Goal: Transaction & Acquisition: Download file/media

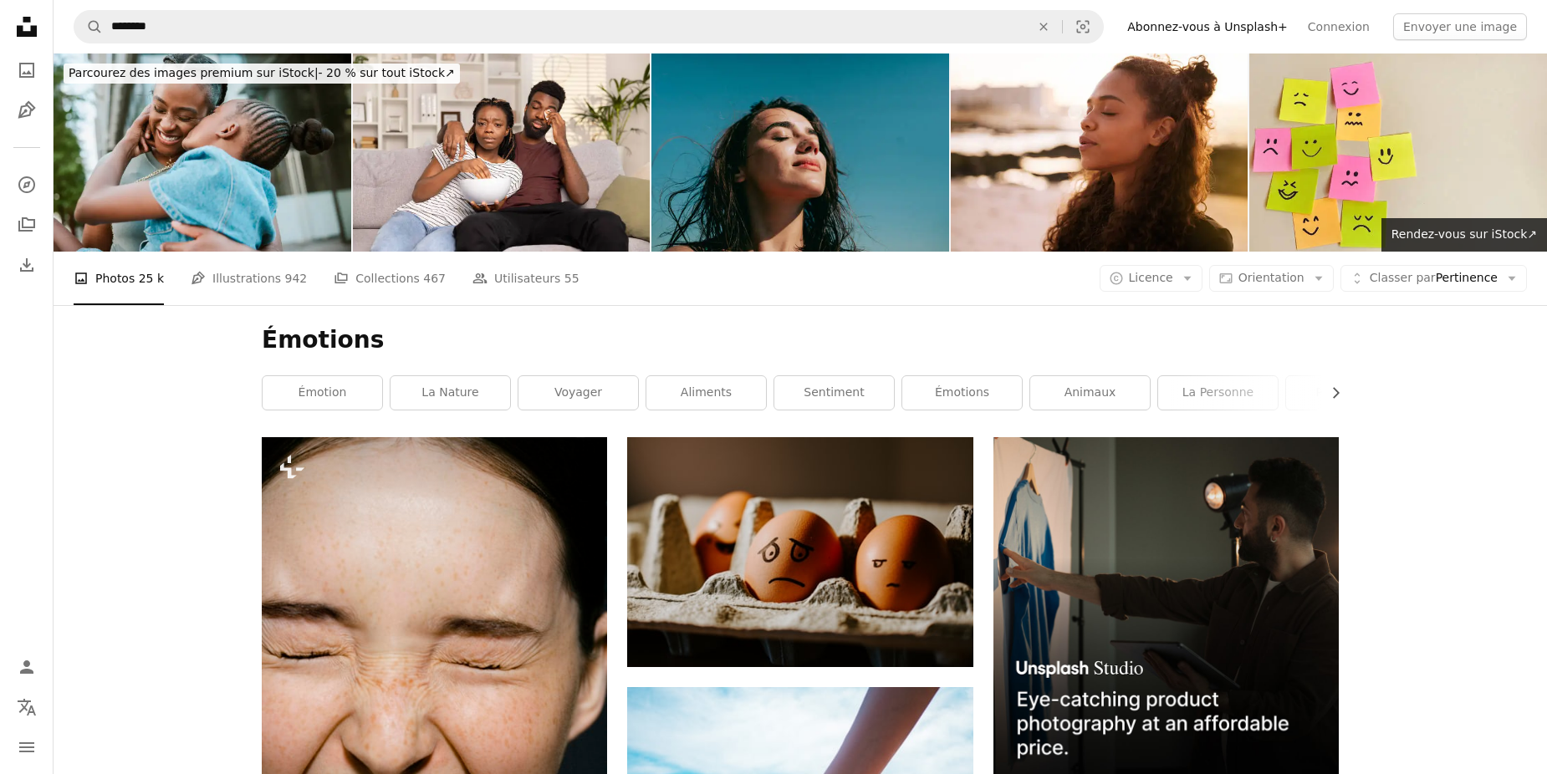
scroll to position [9889, 0]
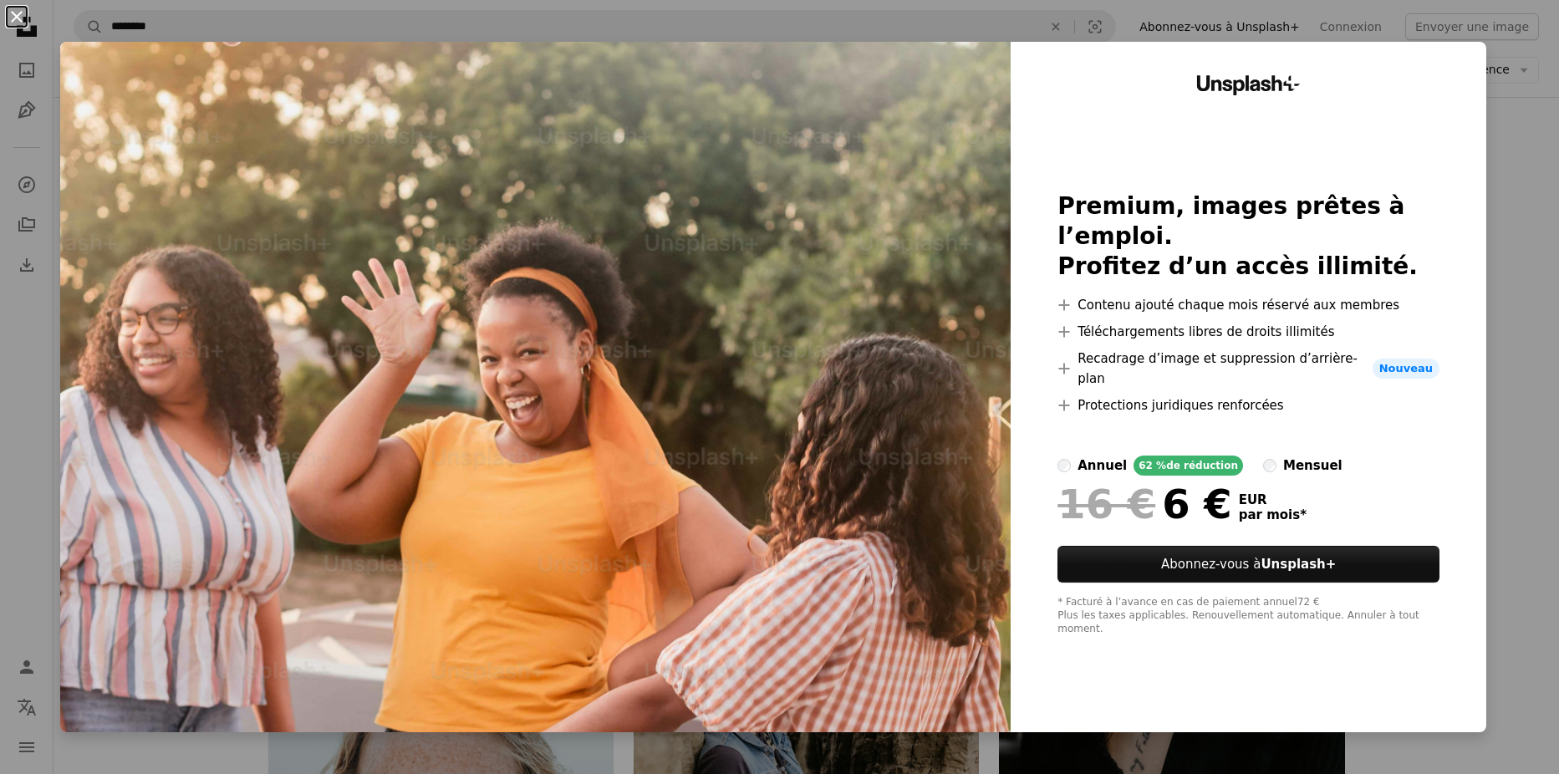
click at [17, 16] on button "An X shape" at bounding box center [17, 17] width 20 height 20
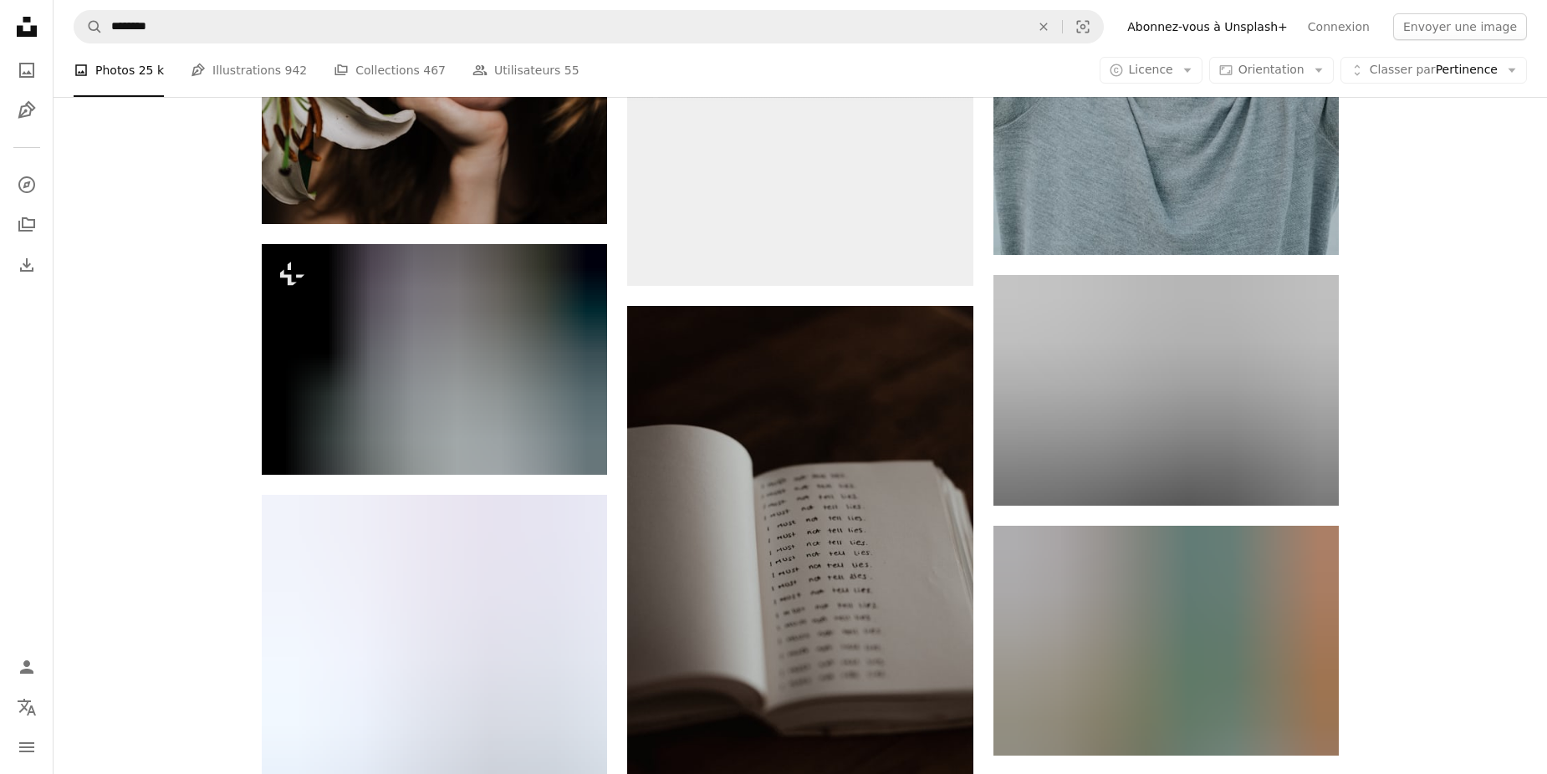
scroll to position [13903, 0]
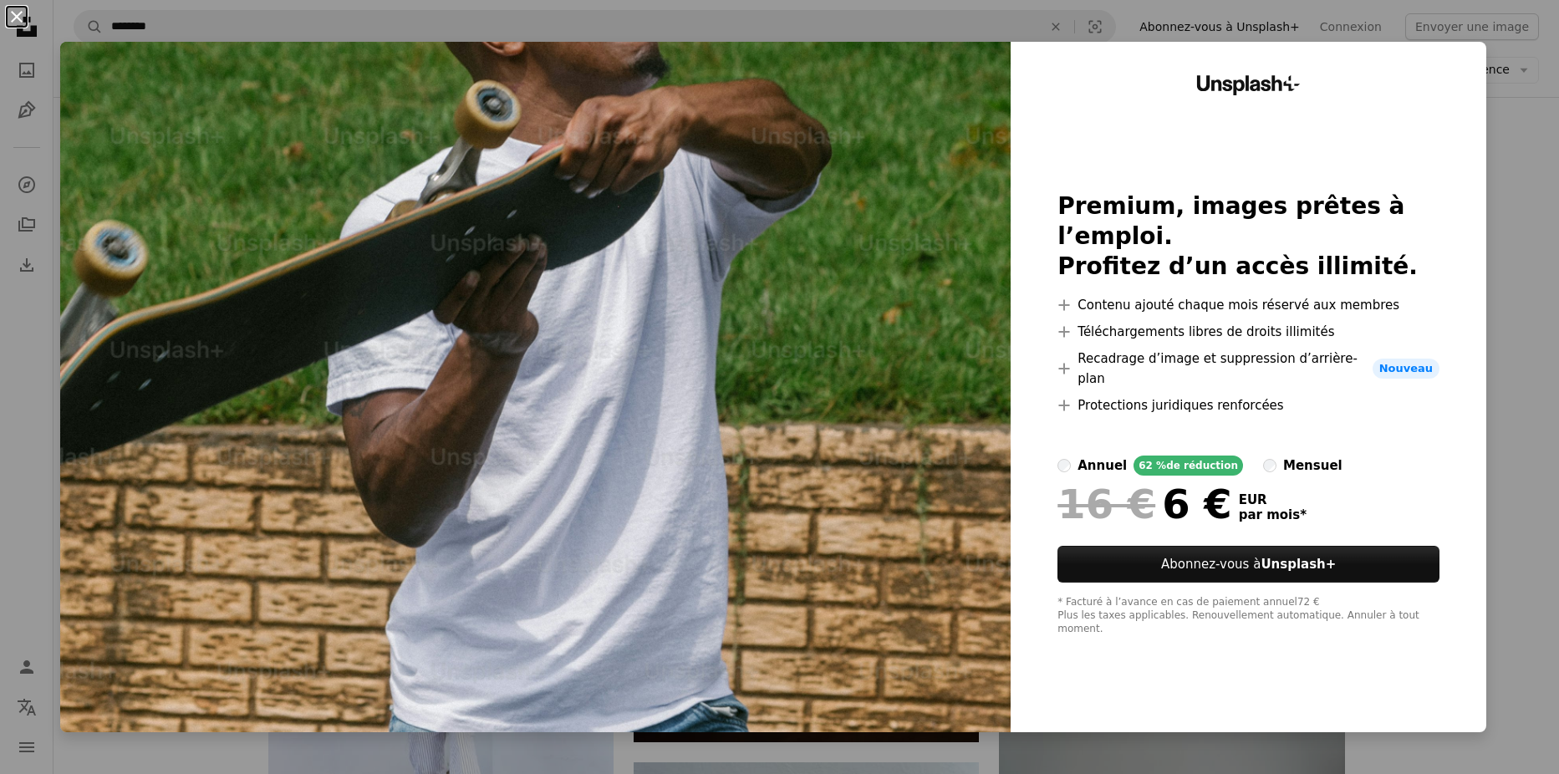
drag, startPoint x: 18, startPoint y: 16, endPoint x: 327, endPoint y: 150, distance: 336.6
click at [19, 16] on button "An X shape" at bounding box center [17, 17] width 20 height 20
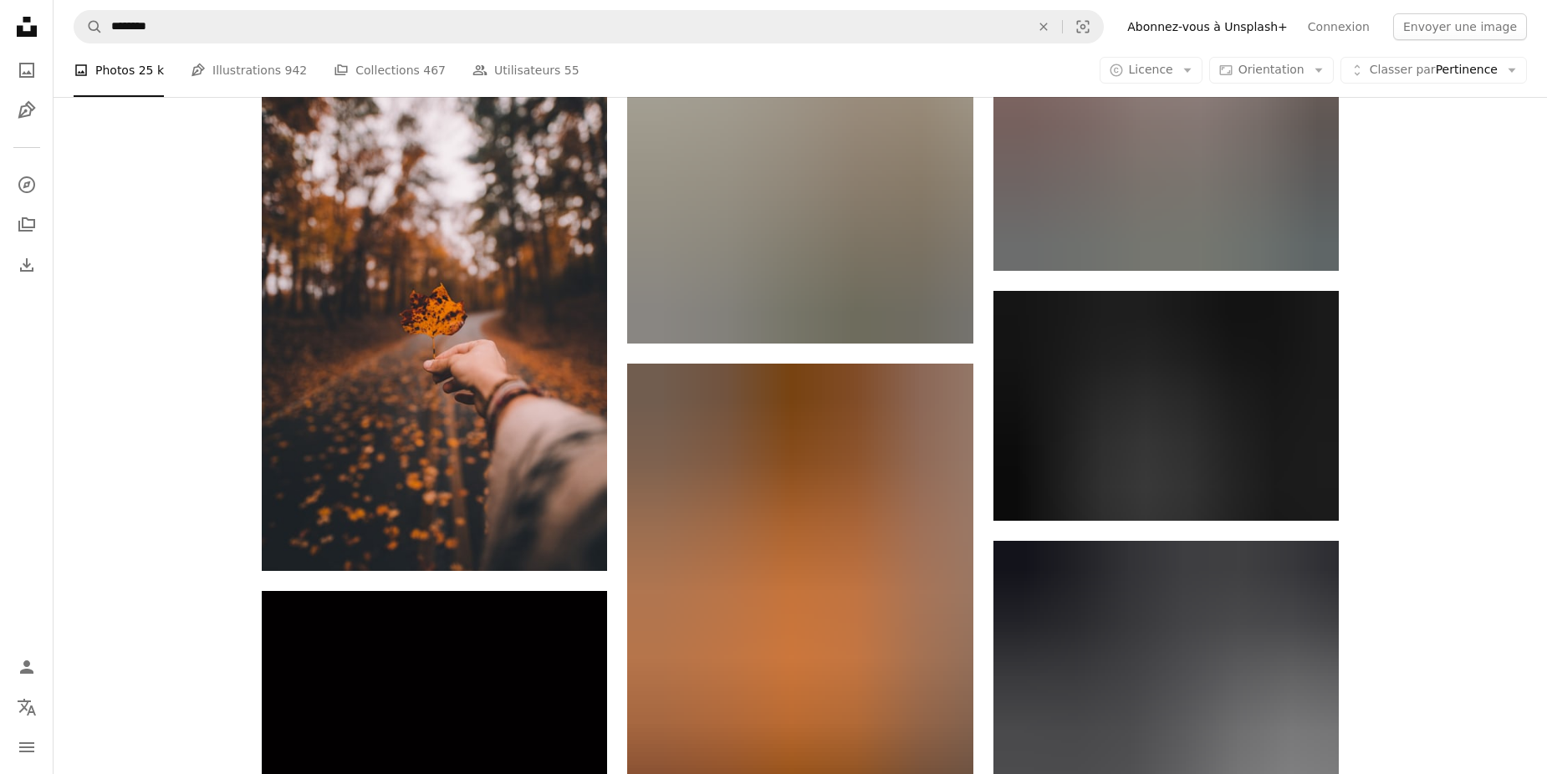
scroll to position [34972, 0]
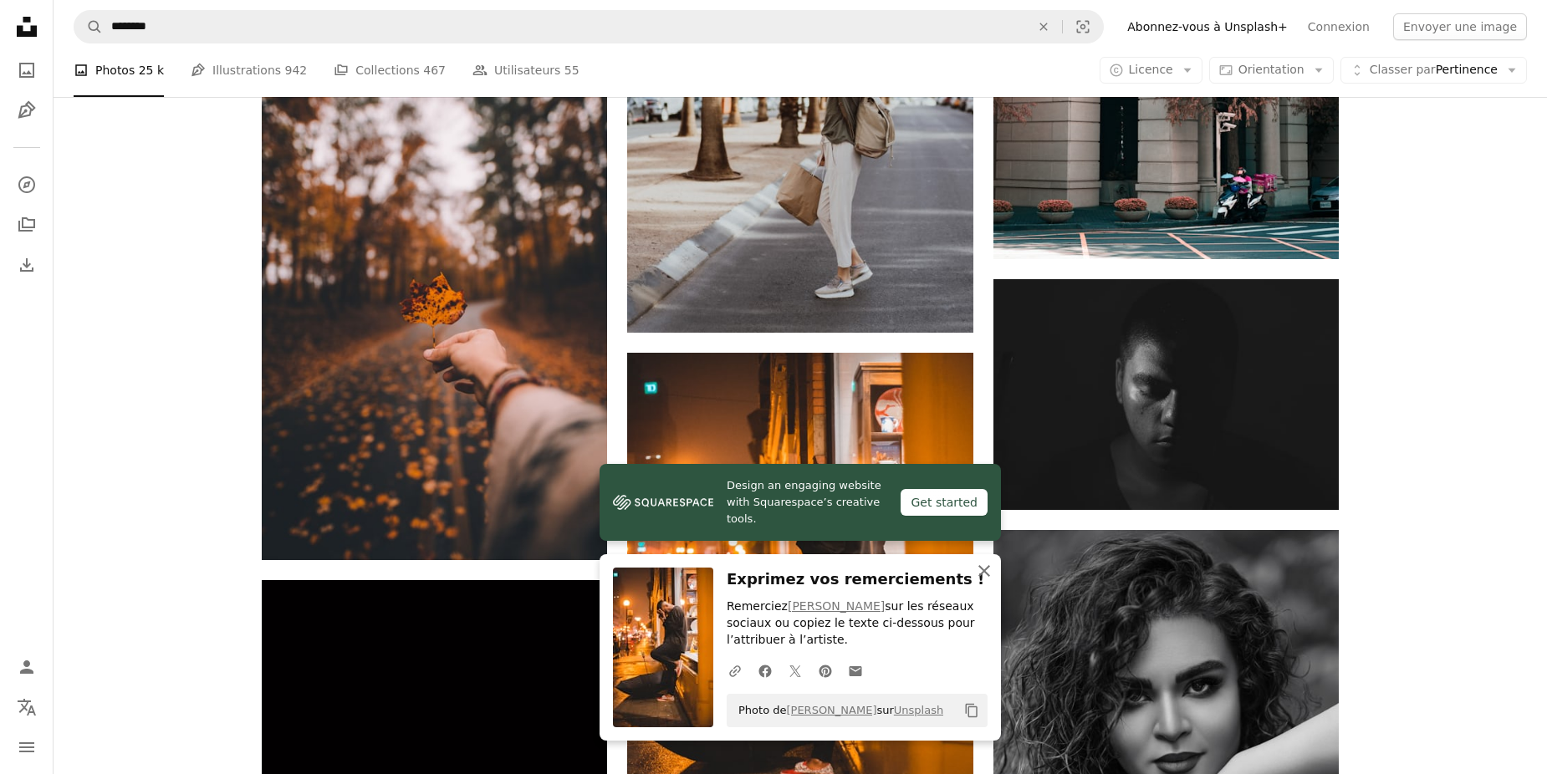
click at [987, 569] on icon "button" at bounding box center [984, 571] width 12 height 12
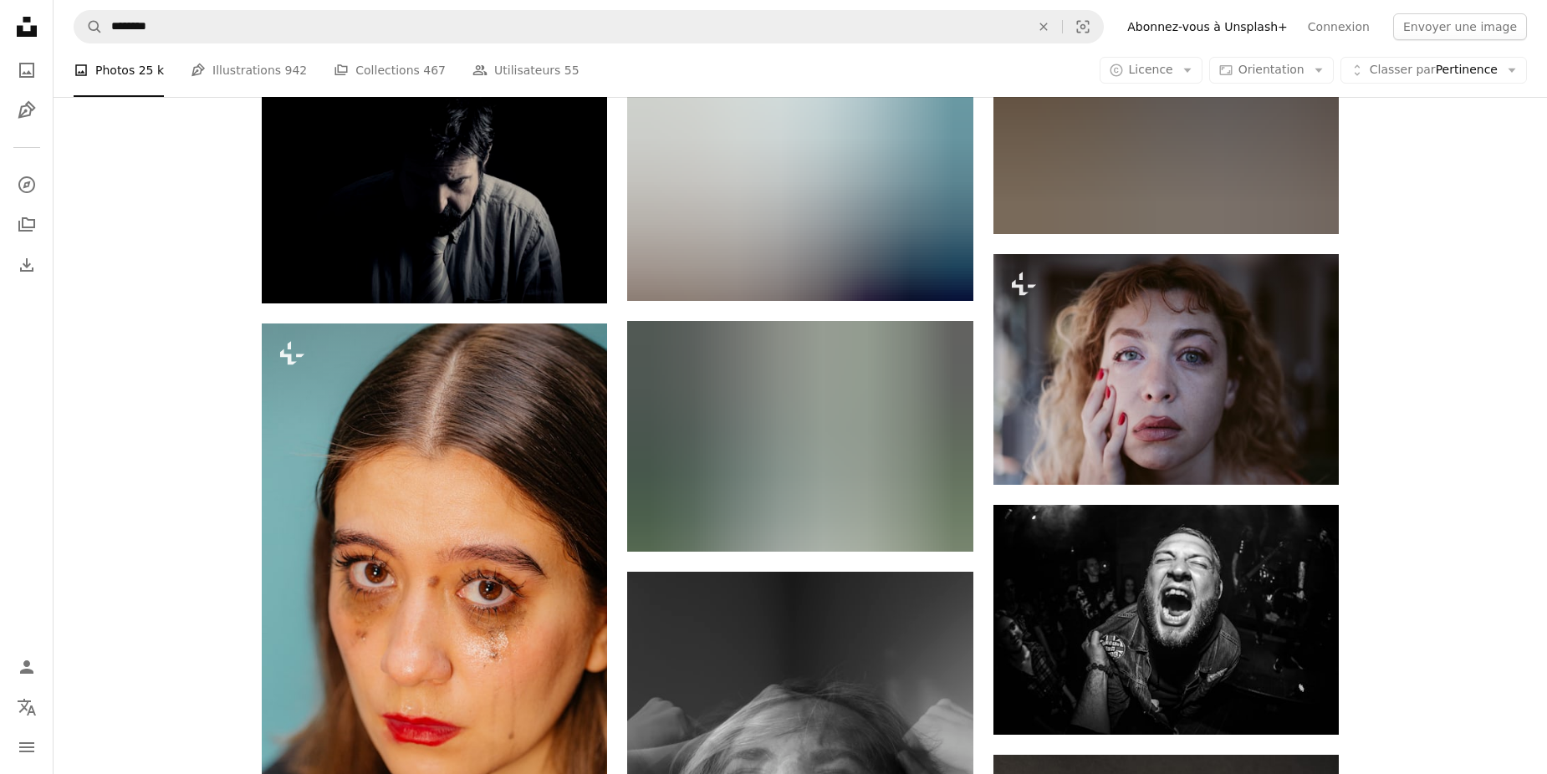
scroll to position [41745, 0]
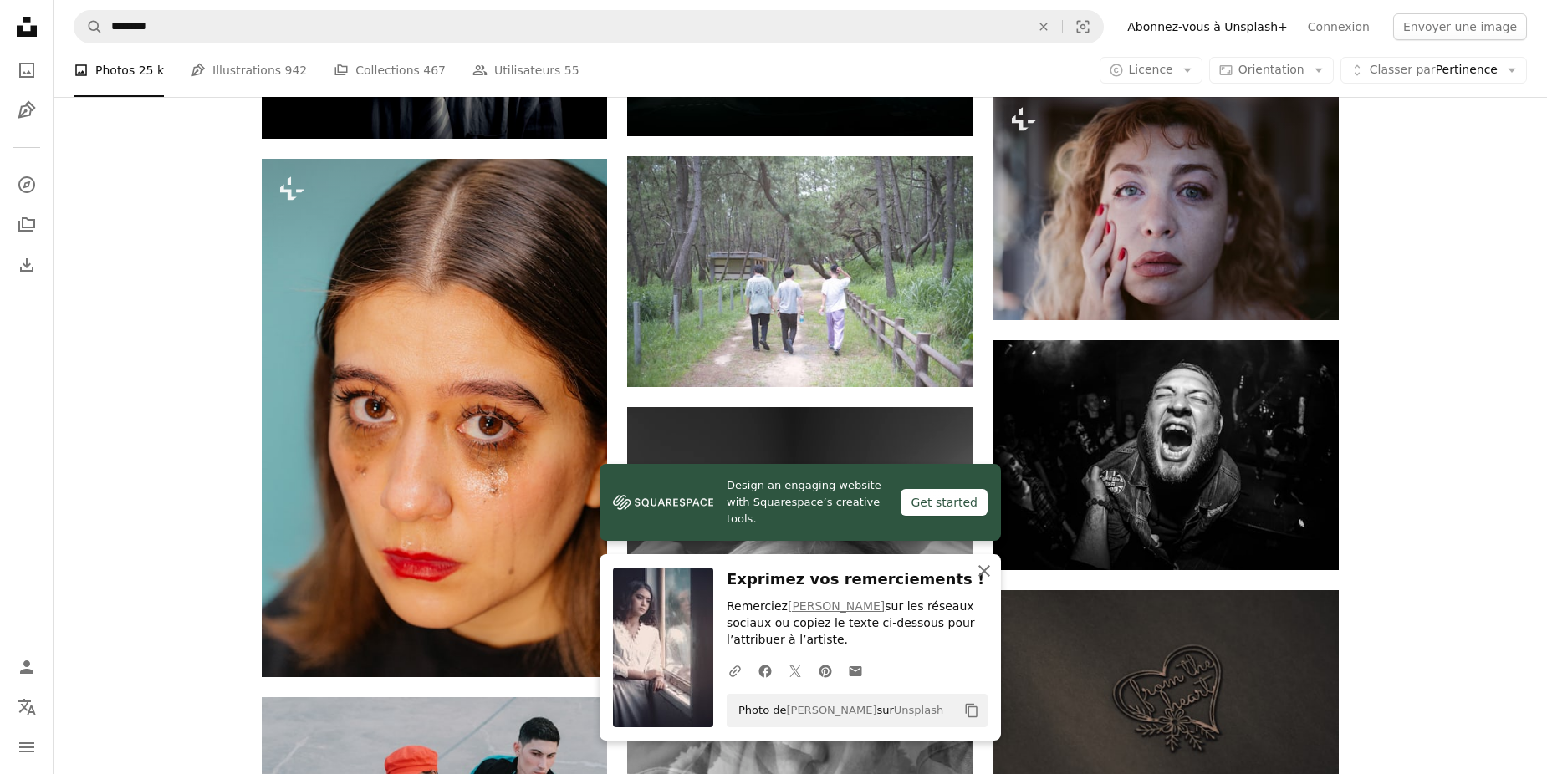
click at [984, 574] on icon "An X shape" at bounding box center [984, 571] width 20 height 20
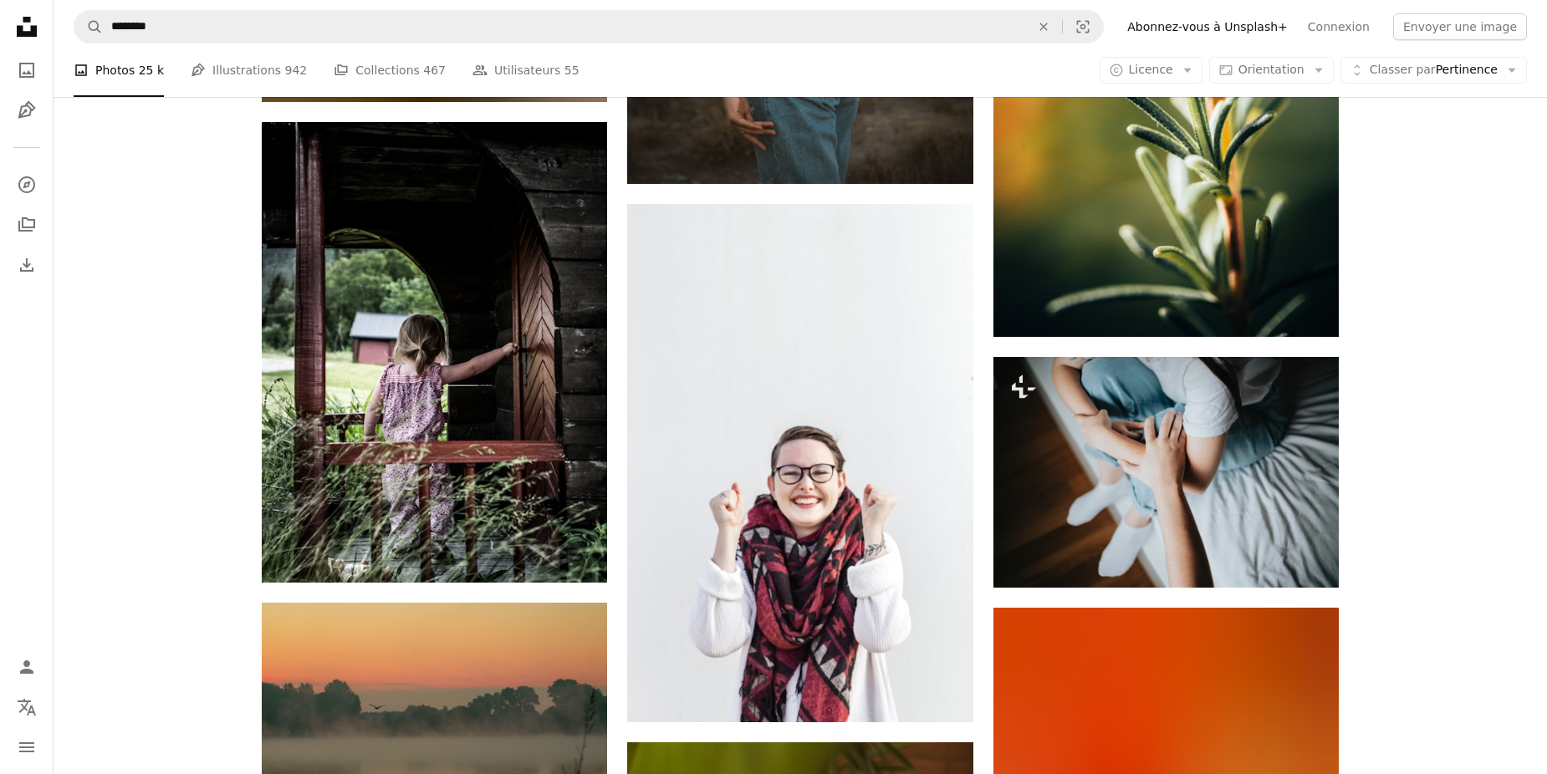
scroll to position [44922, 0]
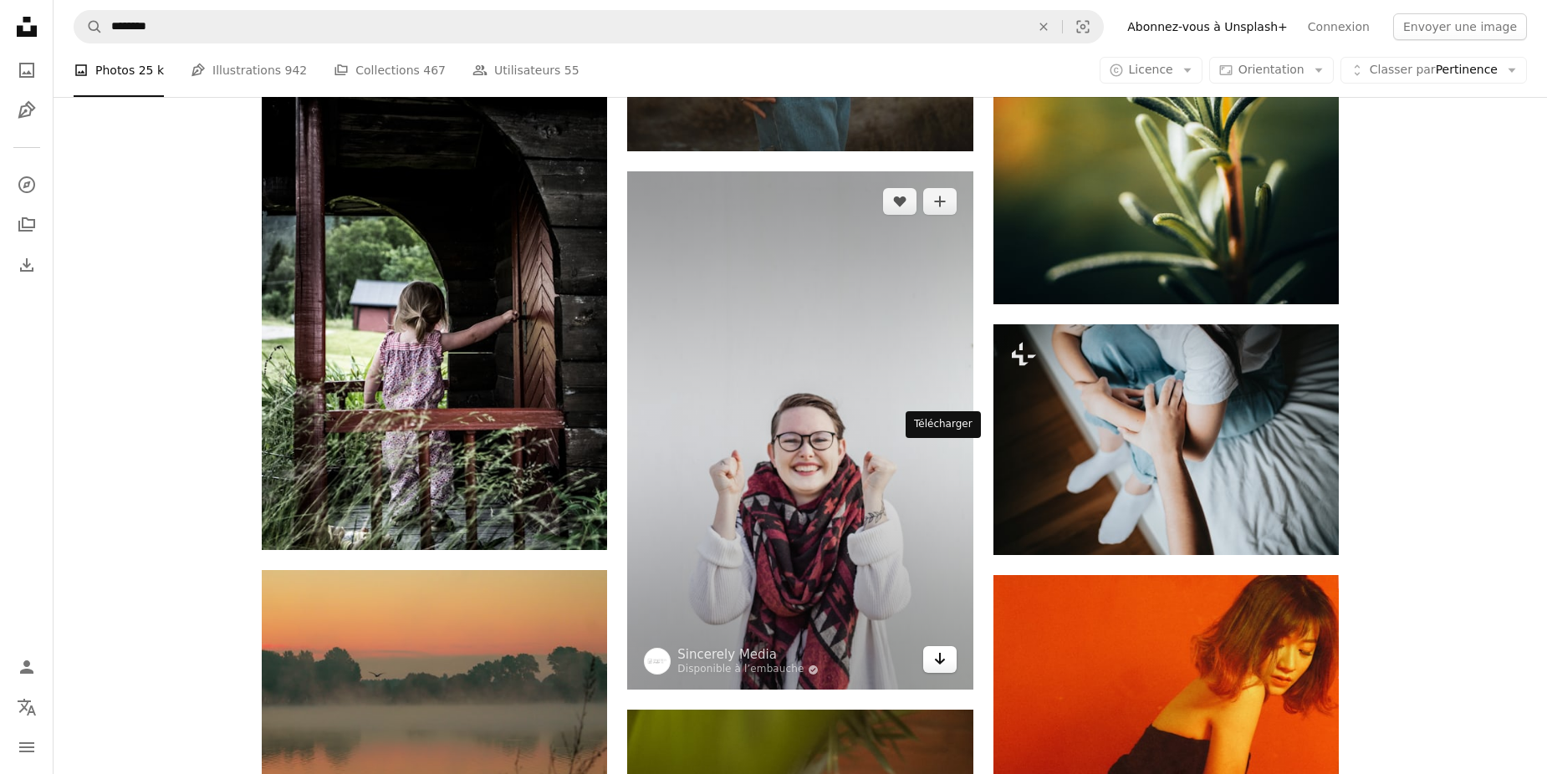
click at [941, 649] on icon "Arrow pointing down" at bounding box center [939, 659] width 13 height 20
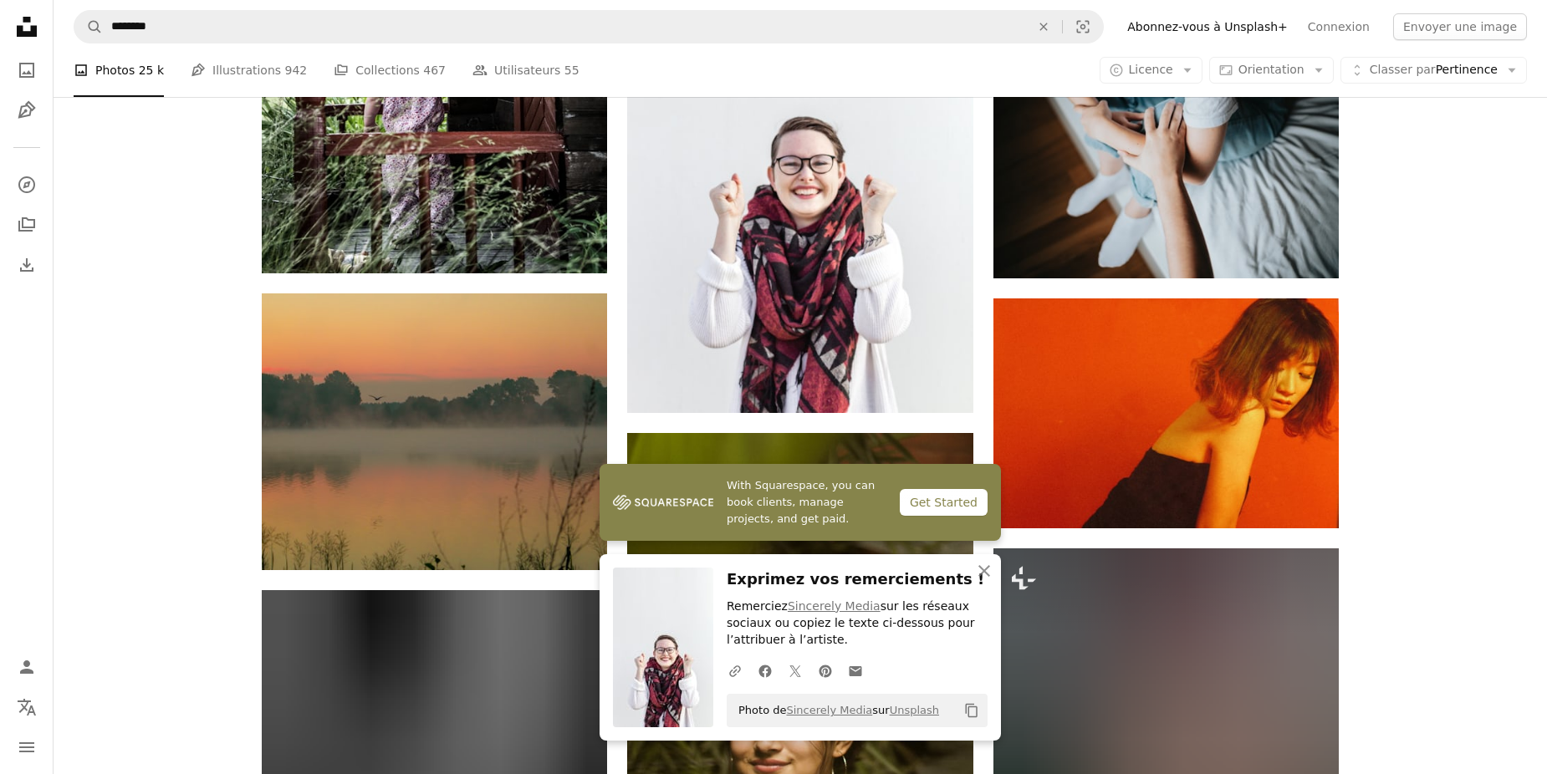
scroll to position [45256, 0]
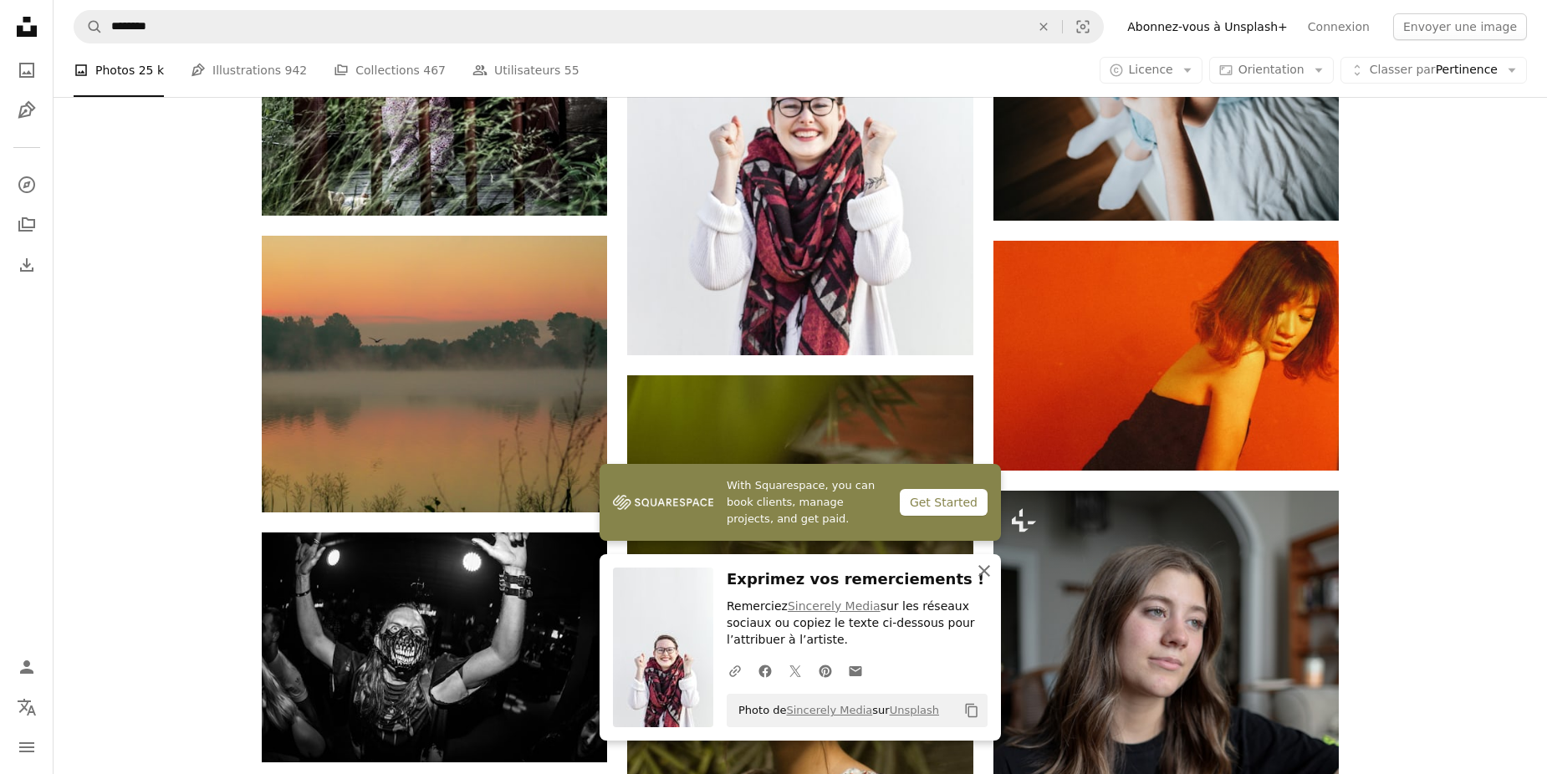
click at [983, 573] on icon "button" at bounding box center [984, 571] width 12 height 12
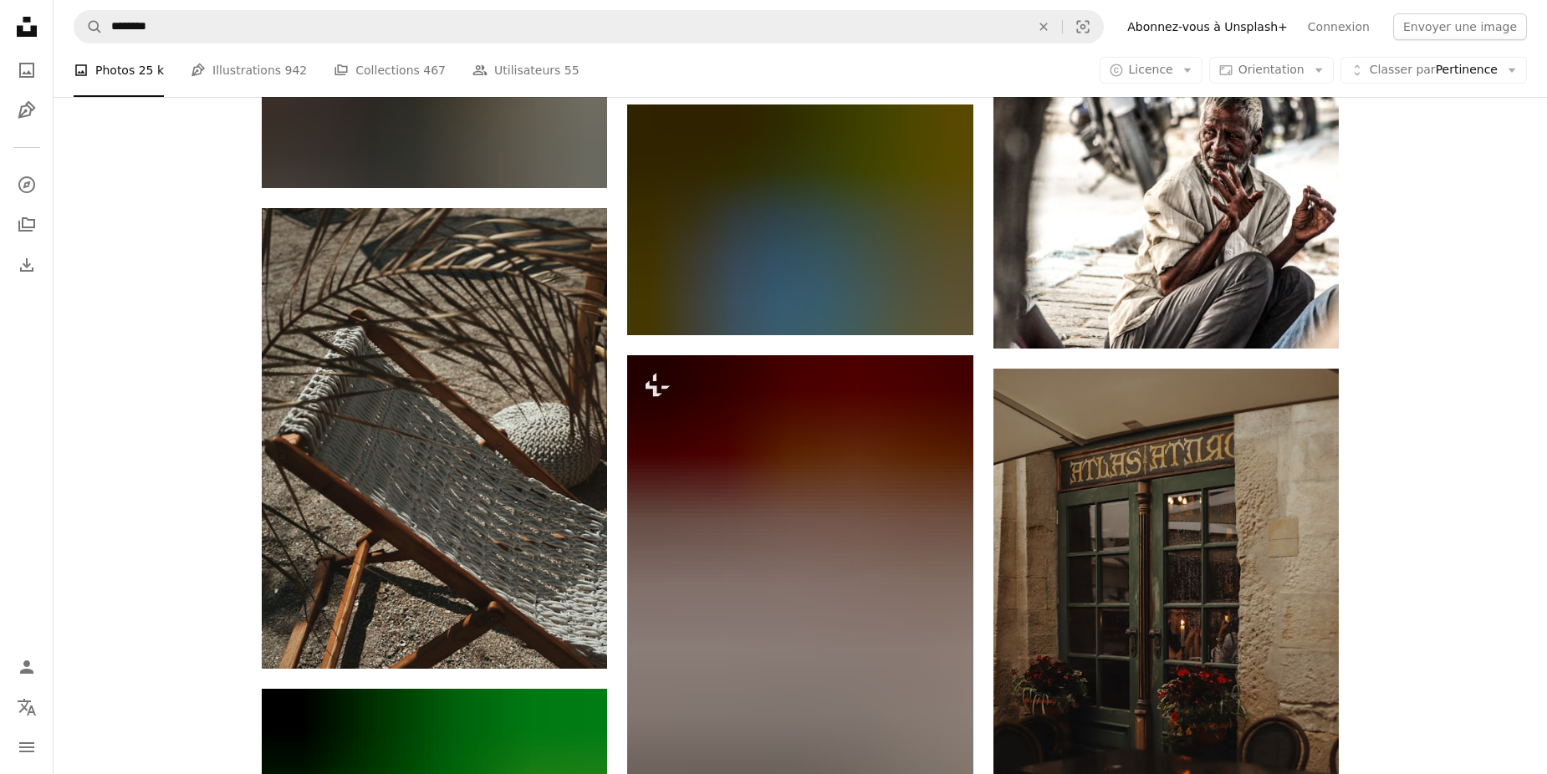
scroll to position [53617, 0]
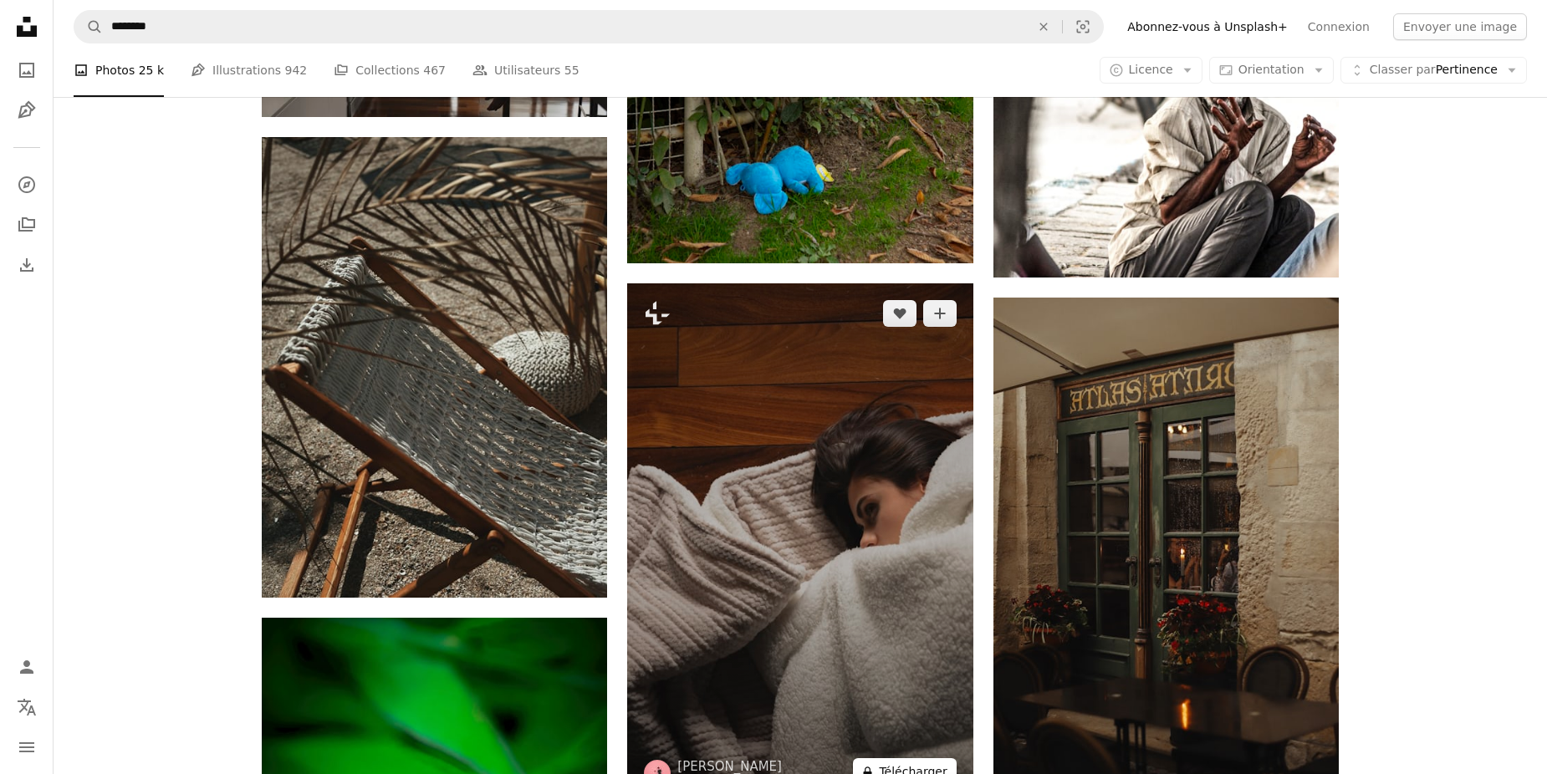
click at [902, 758] on button "A lock Télécharger" at bounding box center [904, 771] width 103 height 27
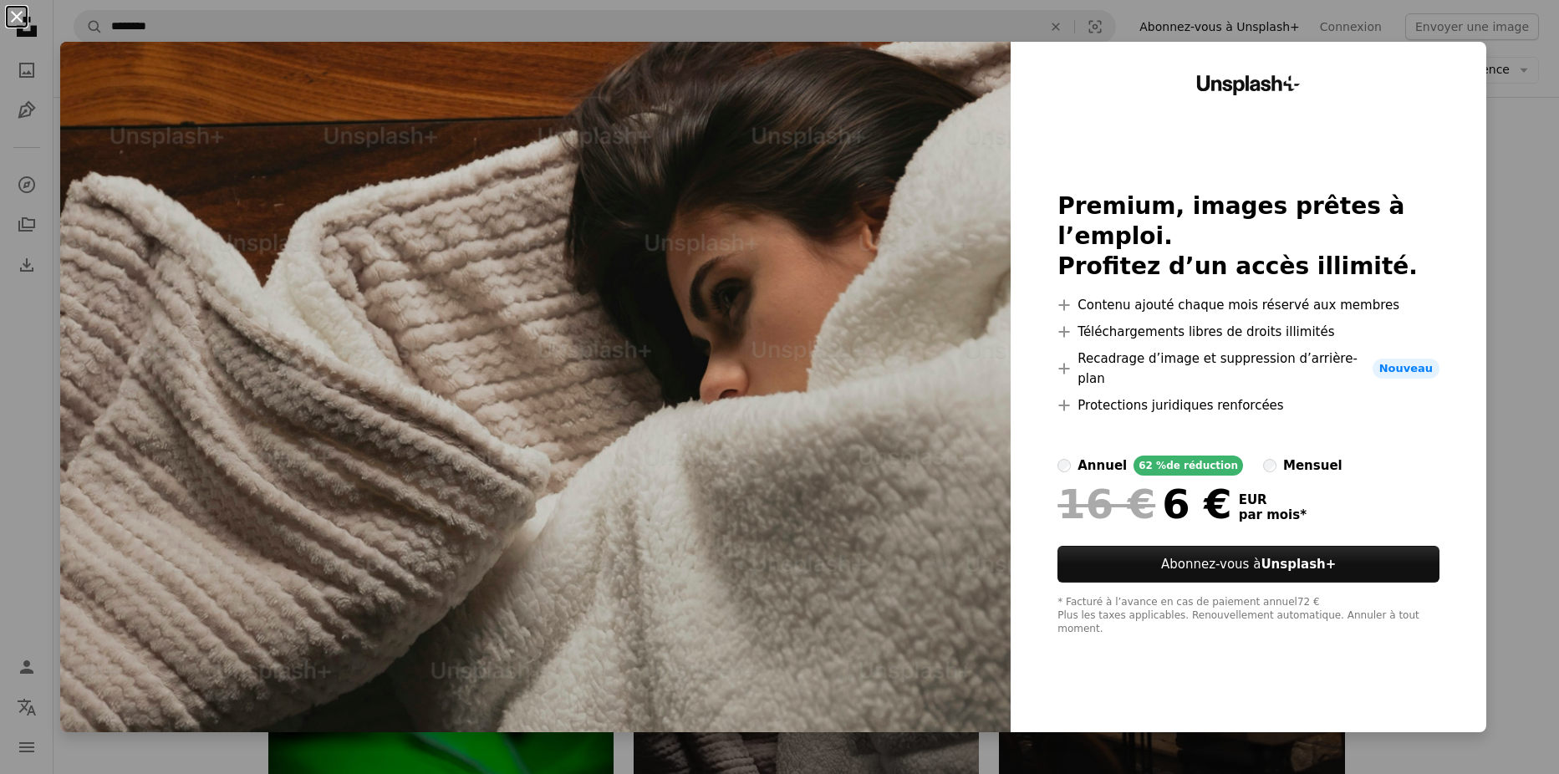
click at [16, 13] on button "An X shape" at bounding box center [17, 17] width 20 height 20
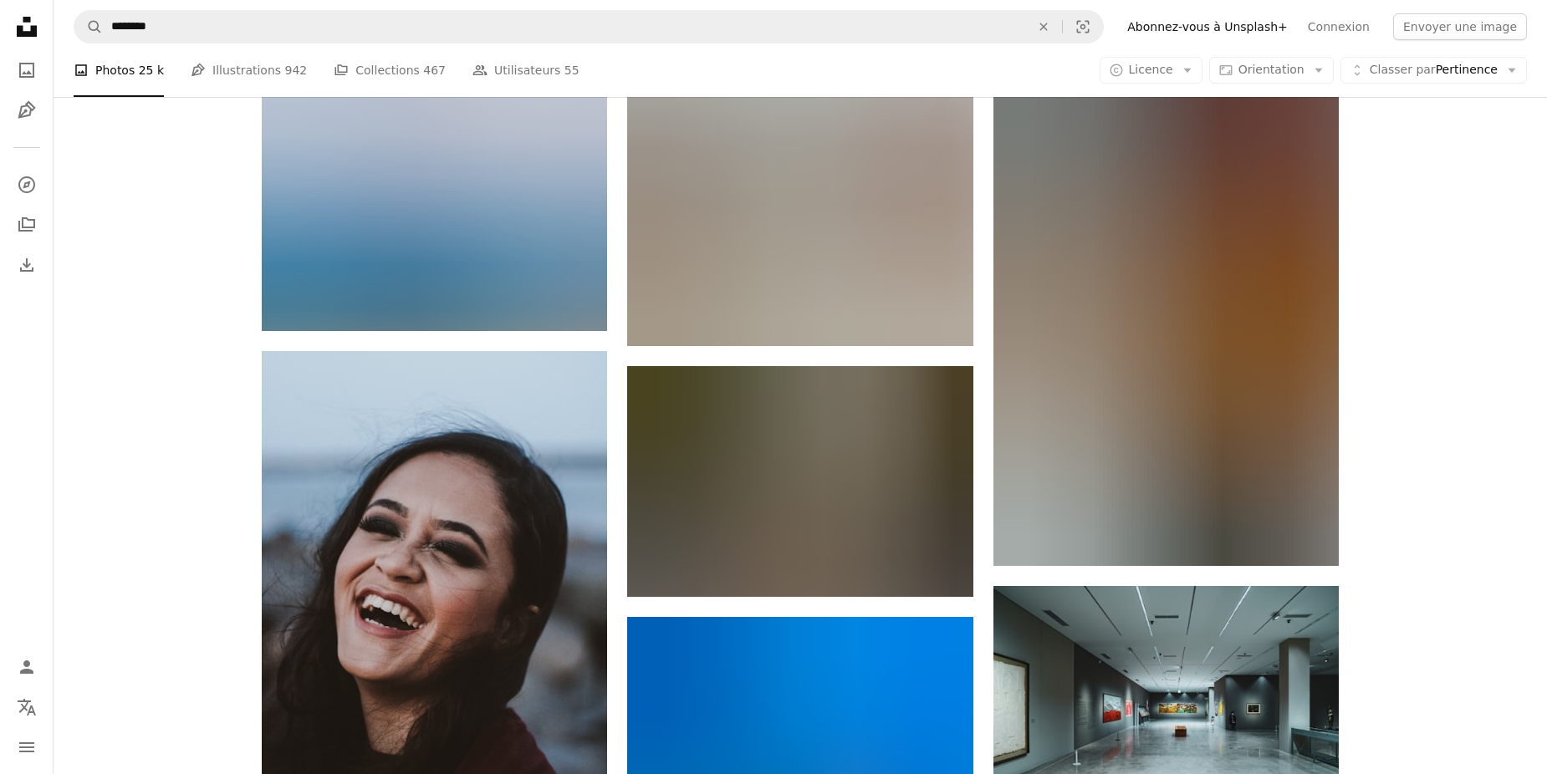
scroll to position [166609, 0]
